Goal: Check status: Check status

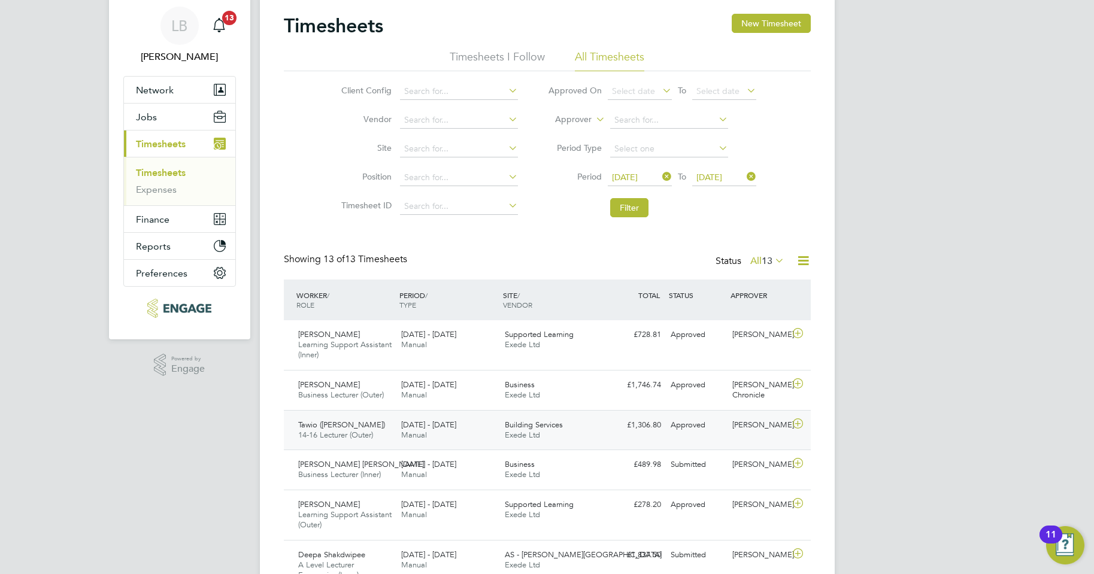
scroll to position [60, 0]
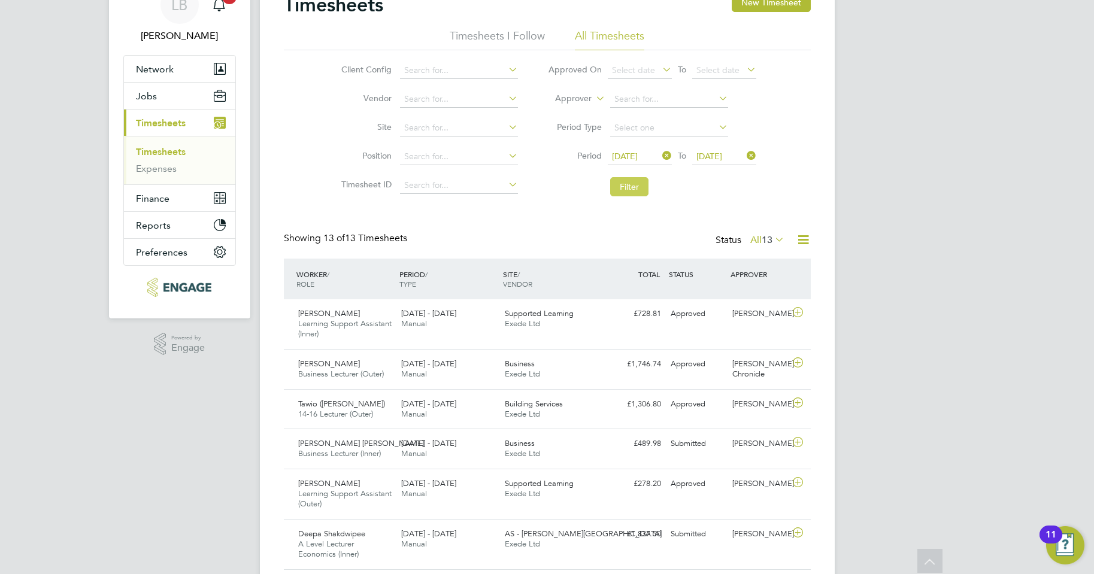
click at [629, 191] on button "Filter" at bounding box center [629, 186] width 38 height 19
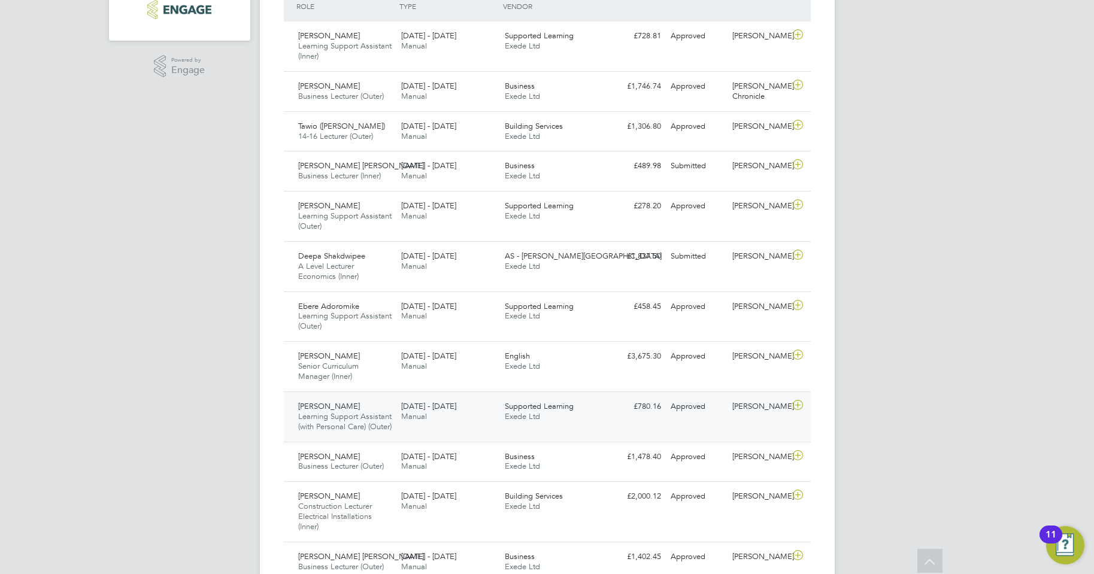
scroll to position [329, 0]
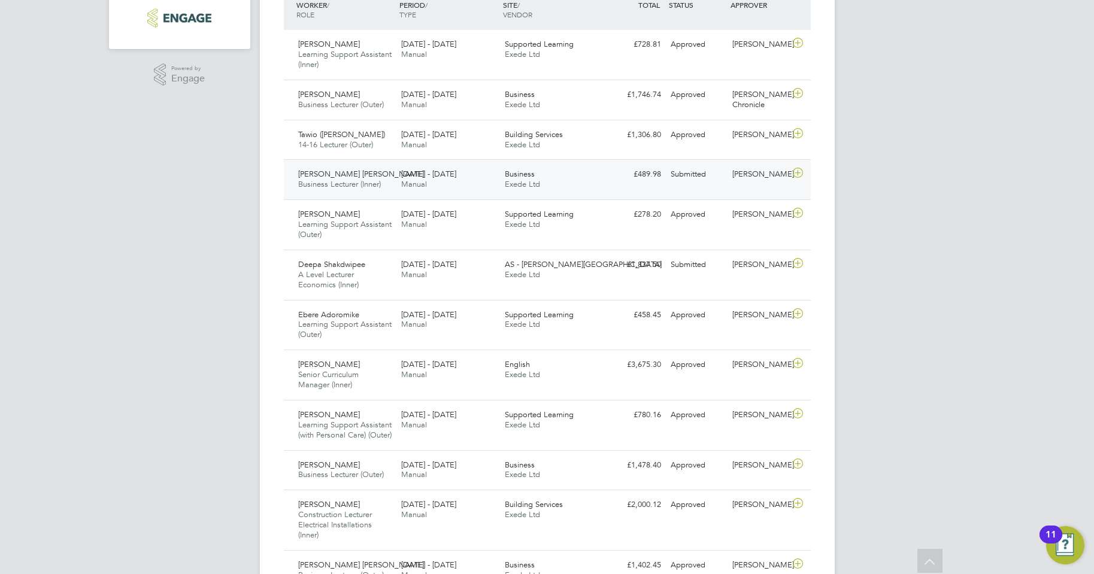
click at [609, 179] on div "£489.98 Submitted" at bounding box center [635, 175] width 62 height 20
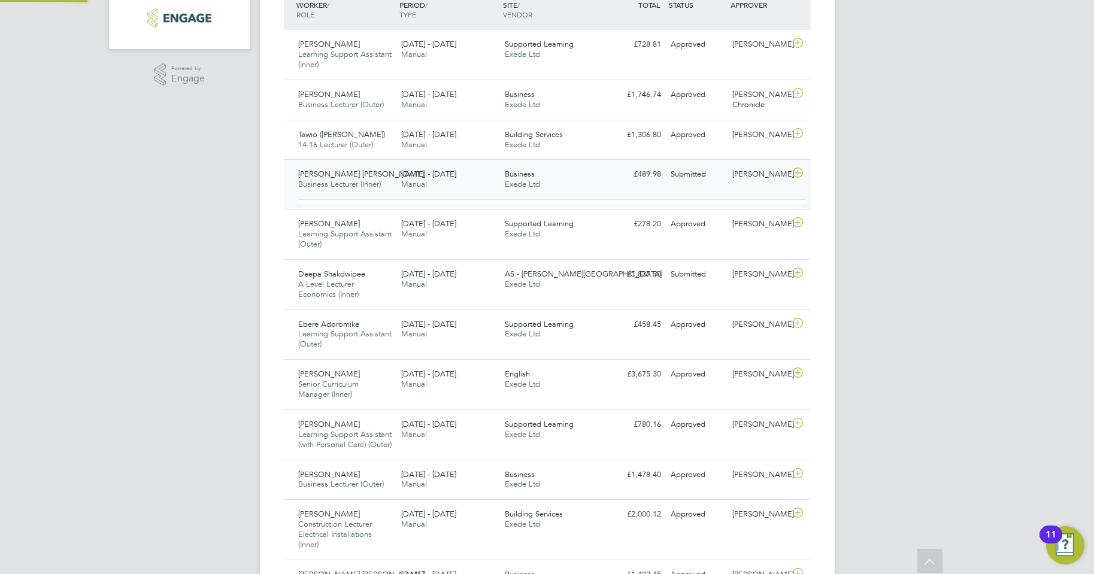
scroll to position [20, 117]
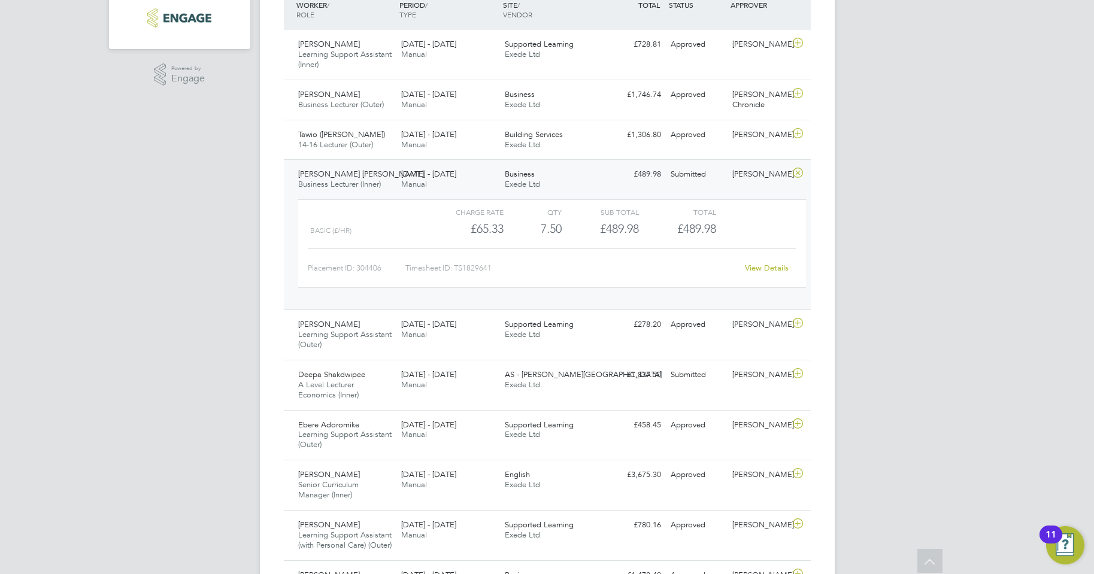
click at [753, 267] on link "View Details" at bounding box center [767, 268] width 44 height 10
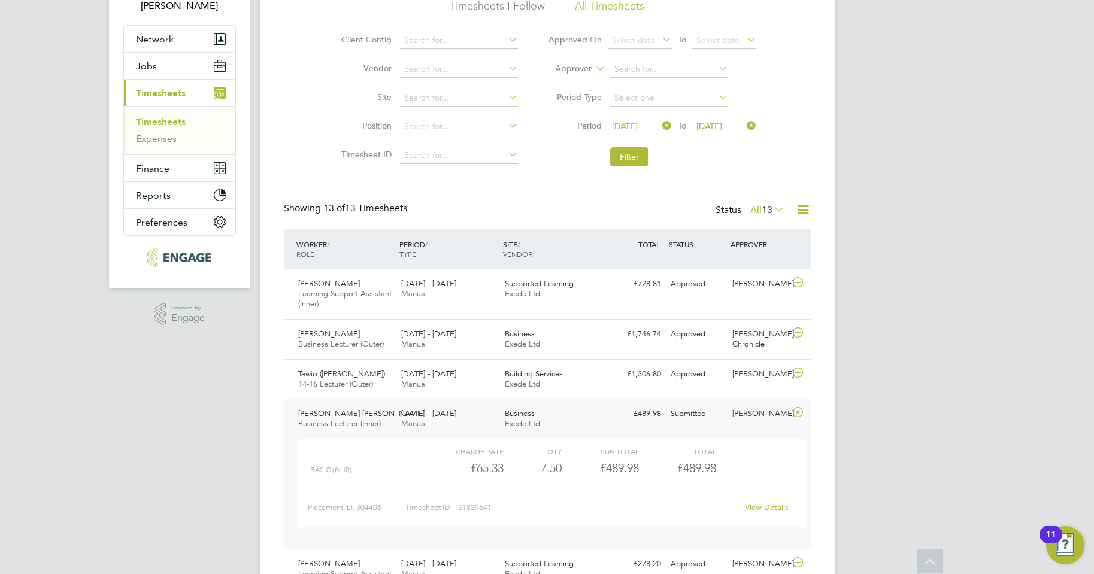
click at [710, 435] on div "Charge rate QTY Sub Total Total Basic (£/HR) £65.33 7.5 7.50 8 £489.98 £489.98 …" at bounding box center [551, 489] width 517 height 110
click at [722, 419] on div "Submitted" at bounding box center [697, 414] width 62 height 20
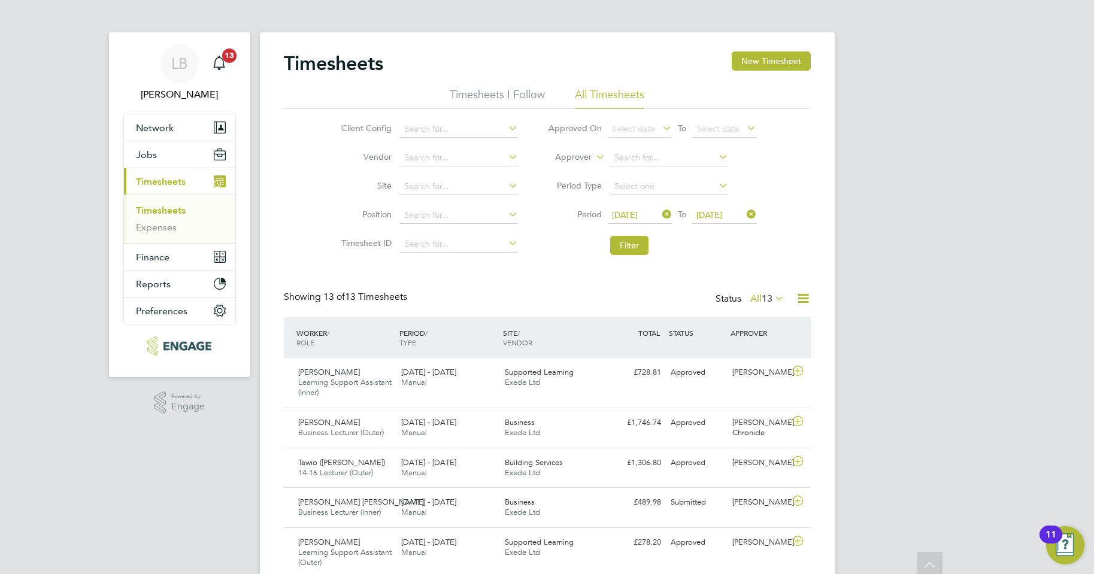
scroll to position [0, 0]
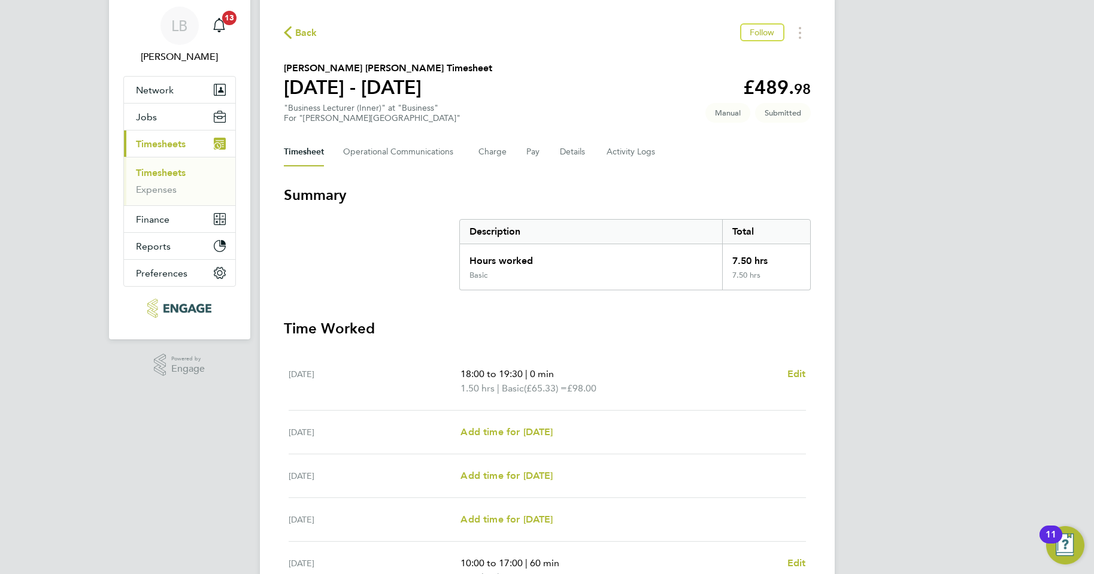
scroll to position [60, 0]
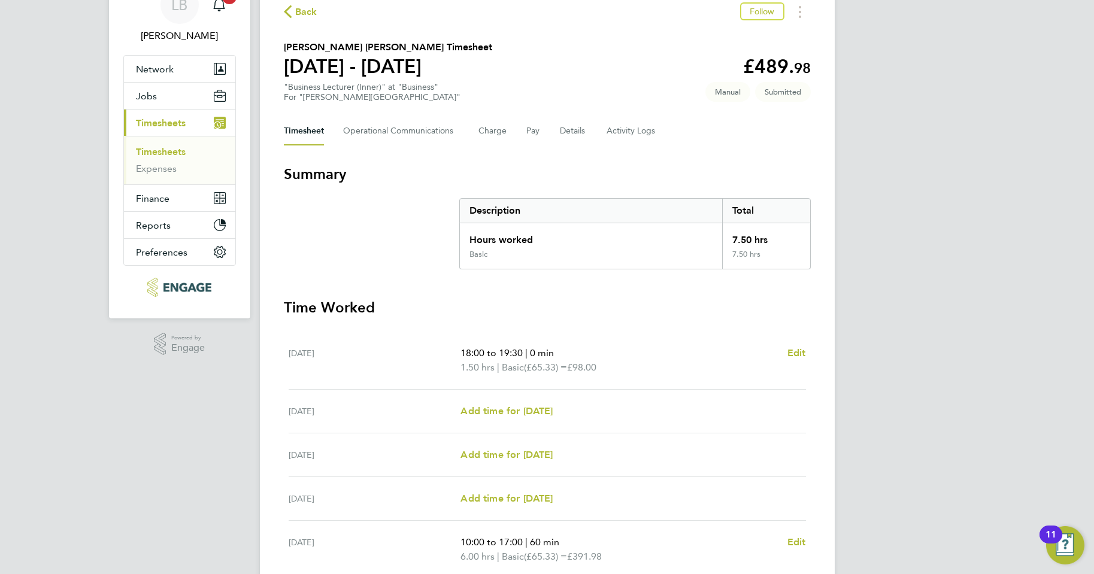
click at [299, 16] on span "Back" at bounding box center [306, 12] width 22 height 14
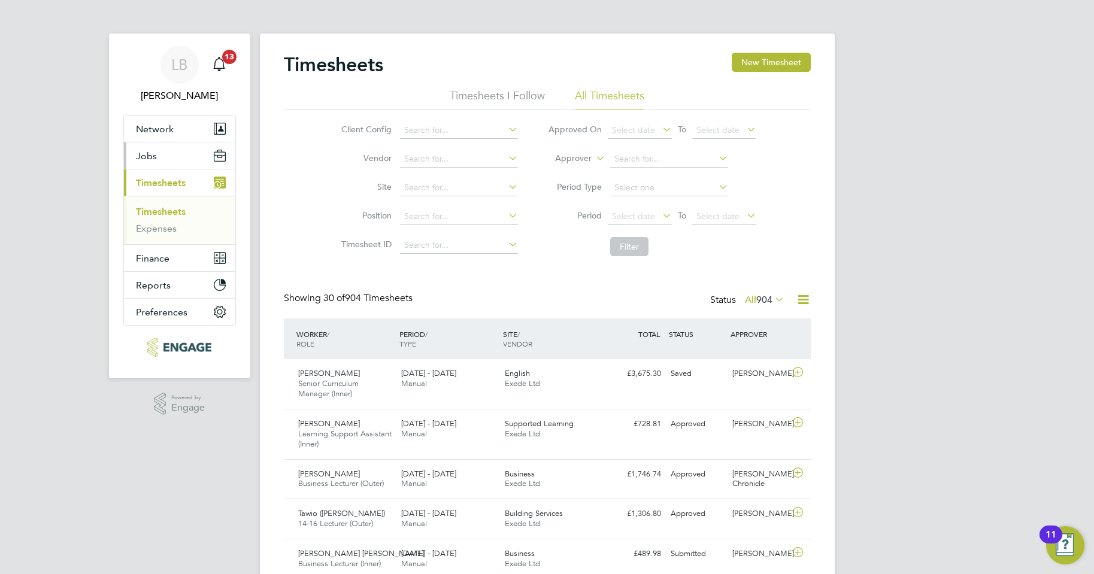
click at [147, 159] on span "Jobs" at bounding box center [146, 155] width 21 height 11
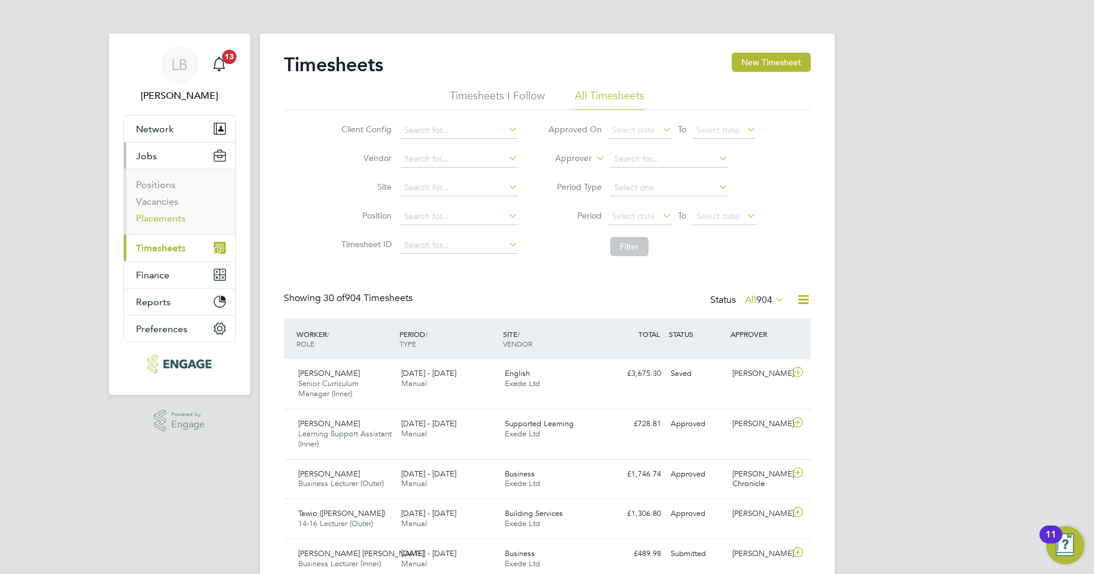
click at [157, 220] on link "Placements" at bounding box center [161, 218] width 50 height 11
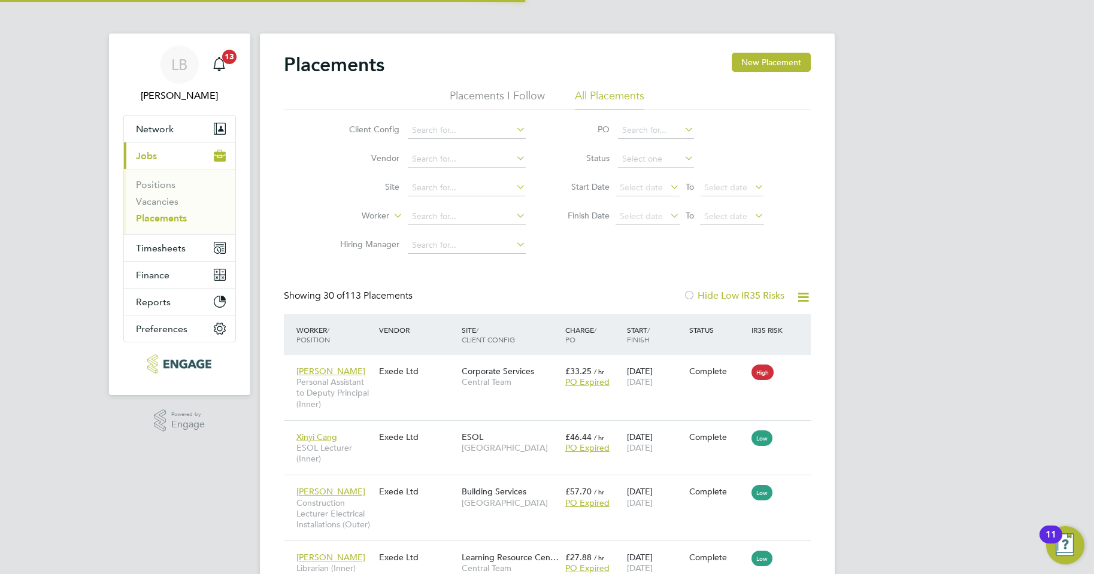
scroll to position [35, 104]
click at [455, 209] on input at bounding box center [467, 216] width 118 height 17
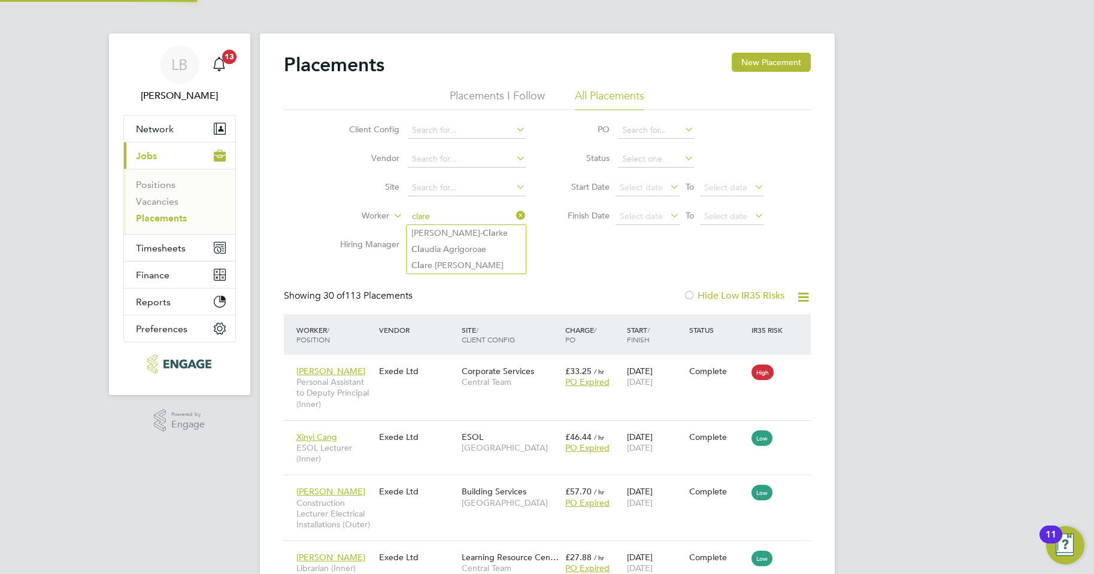
type input "[PERSON_NAME] [PERSON_NAME]"
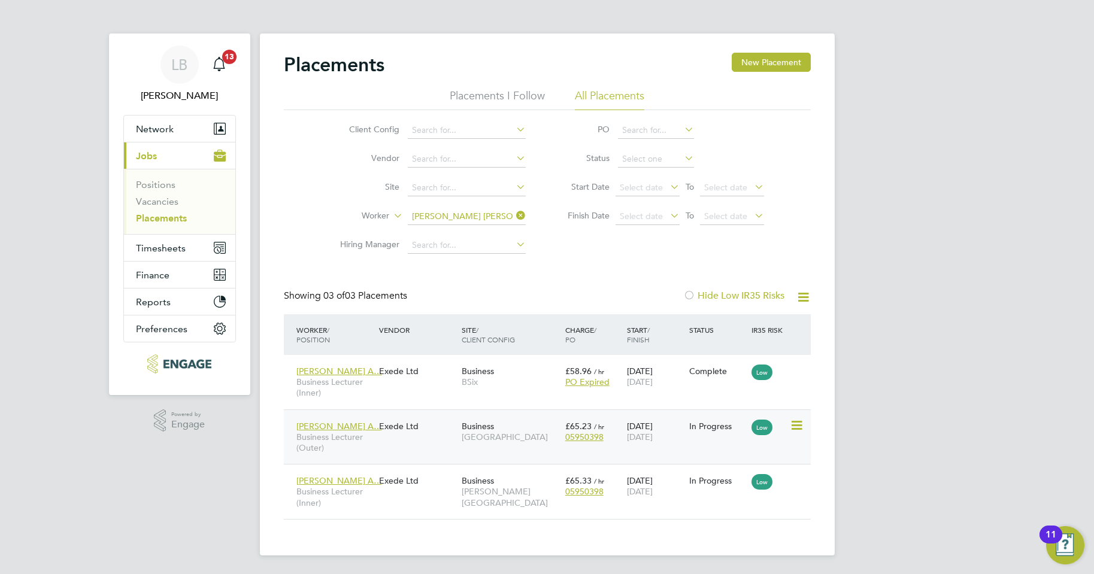
click at [519, 453] on div "Clare Aderonke A… Business Lecturer (Outer) Exede Ltd Business Epping Forest Ca…" at bounding box center [547, 437] width 527 height 55
click at [678, 446] on div "12 Aug 2025 19 Dec 2025" at bounding box center [655, 432] width 62 height 34
click at [490, 503] on div "Business Hackney Campus" at bounding box center [511, 492] width 104 height 45
click at [712, 447] on div "Clare Aderonke A… Business Lecturer (Outer) Exede Ltd Business Epping Forest Ca…" at bounding box center [547, 437] width 527 height 55
click at [705, 437] on div "In Progress" at bounding box center [717, 426] width 62 height 23
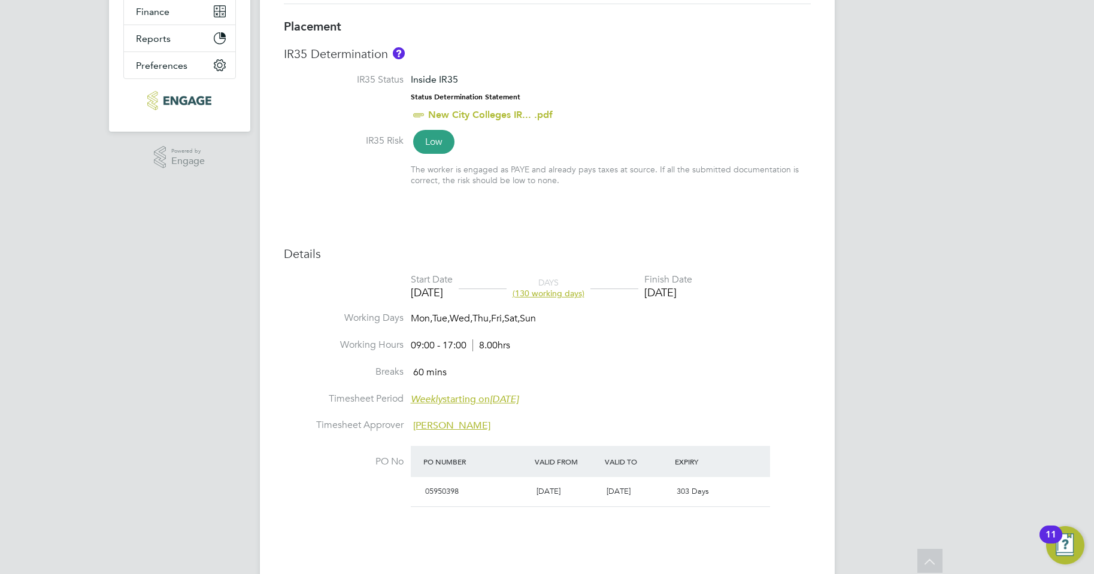
scroll to position [299, 0]
